Goal: Find specific page/section: Find specific page/section

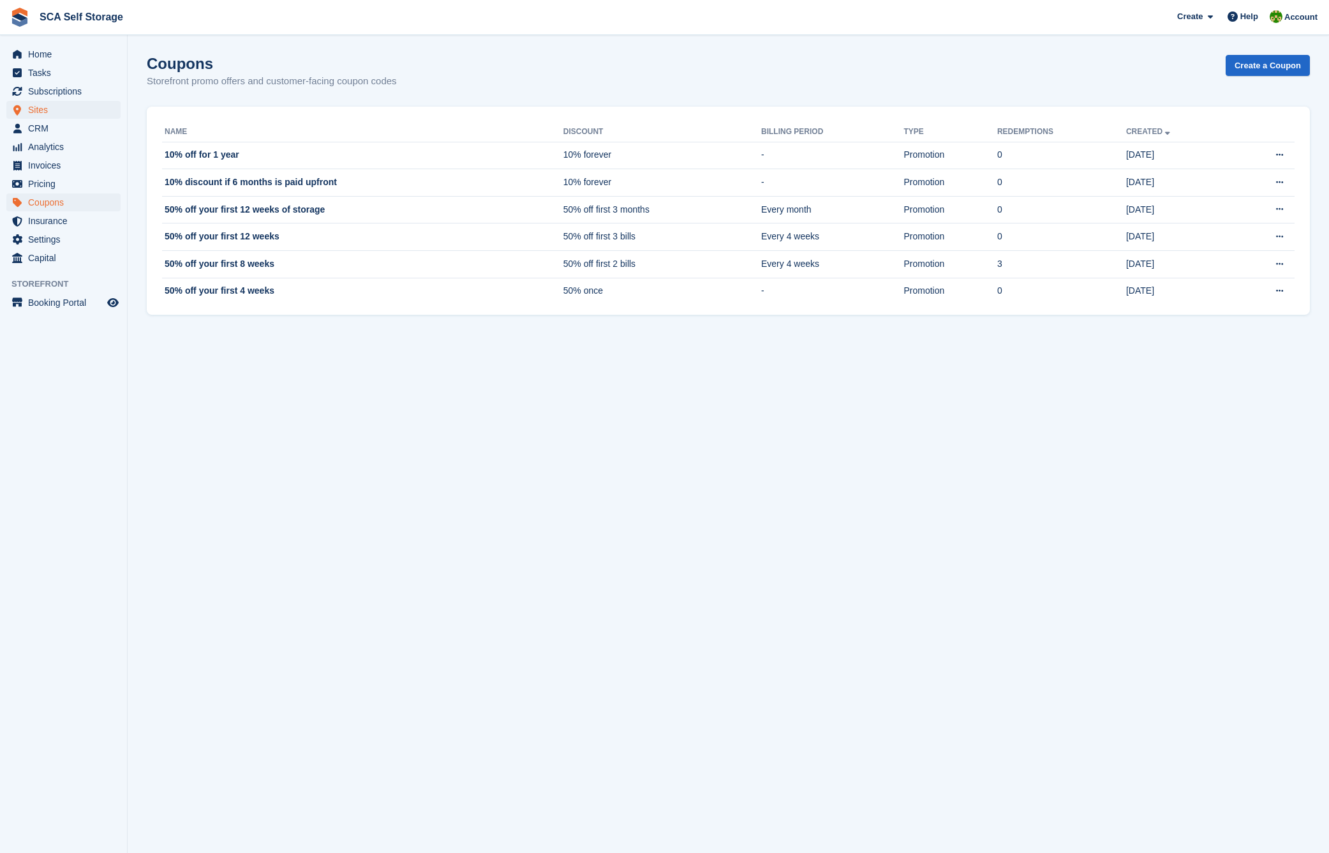
click at [36, 108] on span "Sites" at bounding box center [66, 110] width 77 height 18
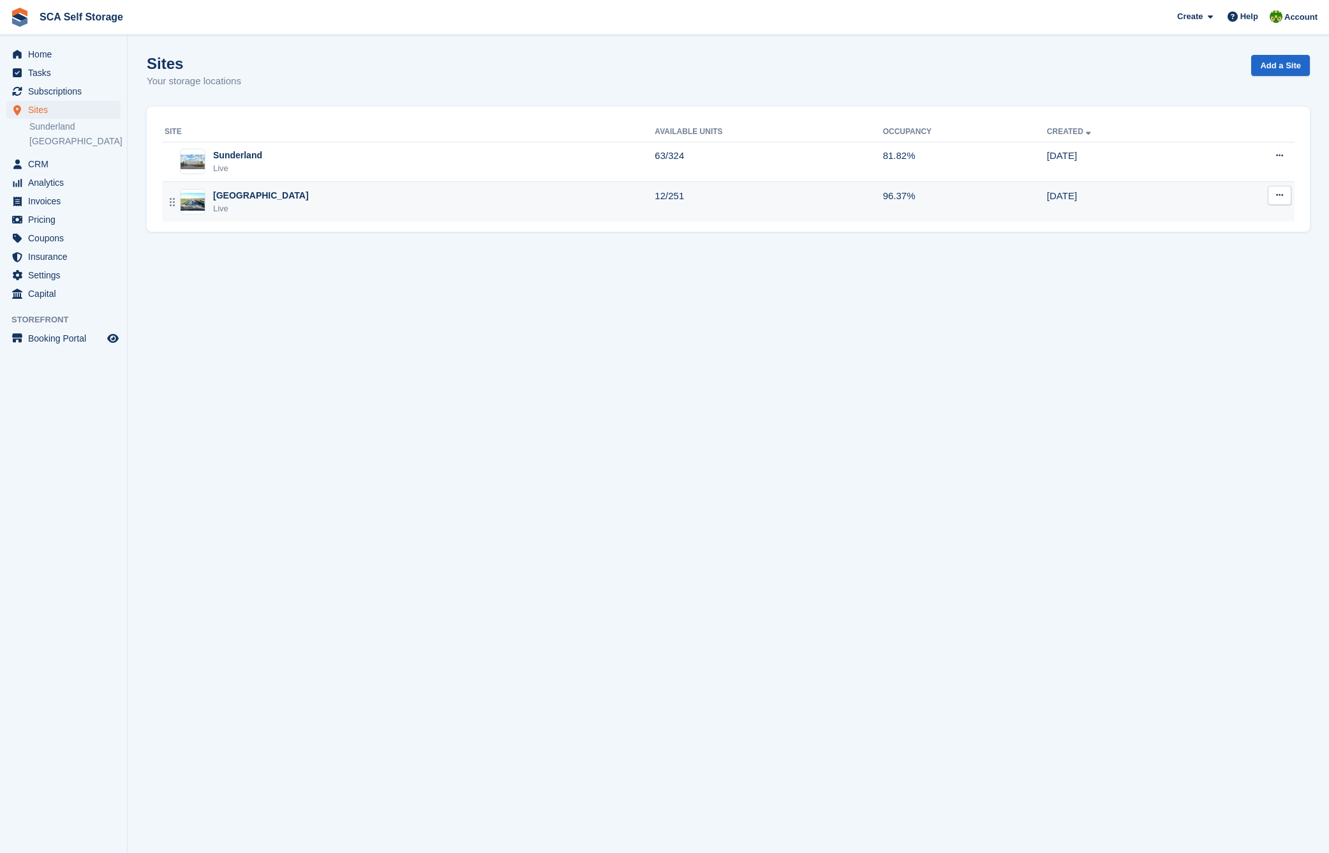
click at [466, 209] on div "Sheffield Live" at bounding box center [410, 202] width 490 height 26
